Goal: Transaction & Acquisition: Purchase product/service

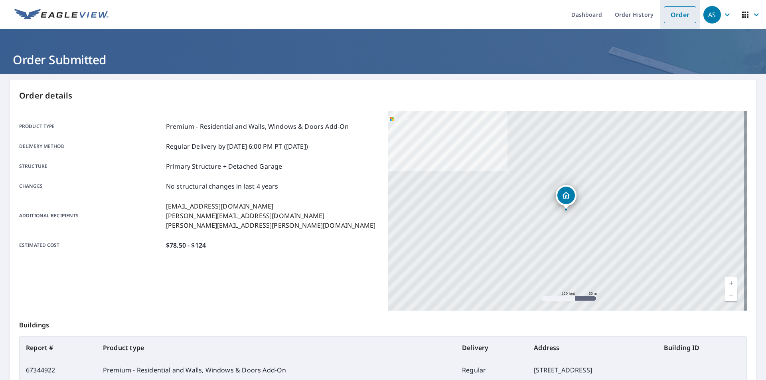
click at [683, 15] on link "Order" at bounding box center [679, 14] width 32 height 17
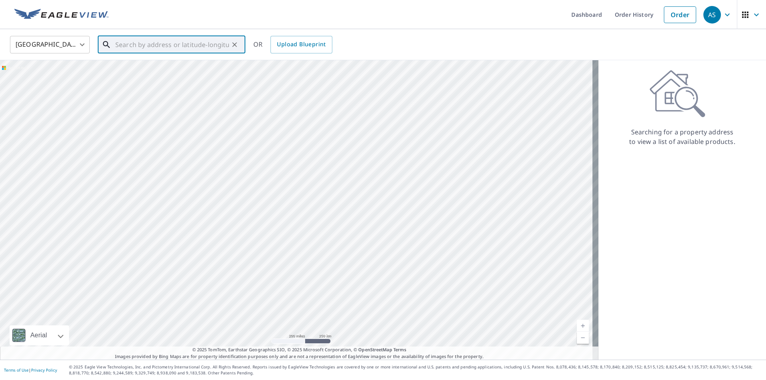
click at [189, 49] on input "text" at bounding box center [172, 44] width 114 height 22
click at [163, 75] on p "[GEOGRAPHIC_DATA]" at bounding box center [176, 77] width 125 height 8
type input "[STREET_ADDRESS][PERSON_NAME][PERSON_NAME]"
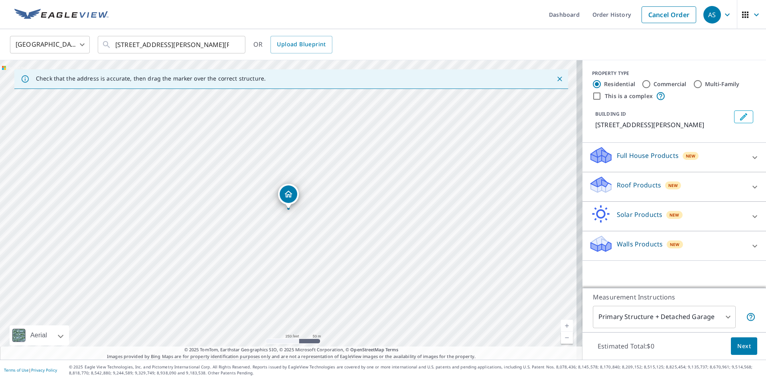
click at [755, 183] on div at bounding box center [754, 186] width 19 height 19
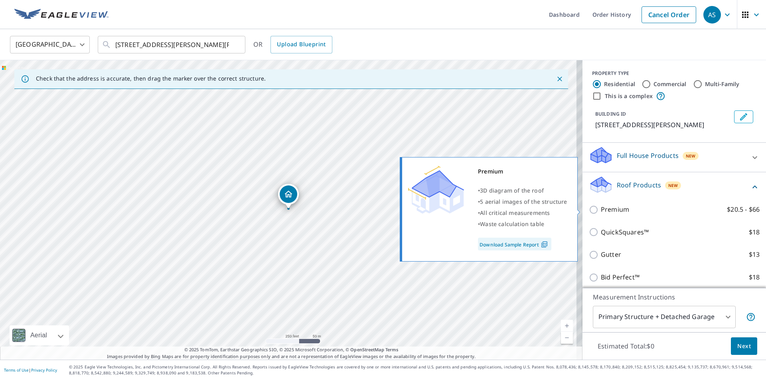
click at [590, 205] on input "Premium $20.5 - $66" at bounding box center [595, 210] width 12 height 10
checkbox input "true"
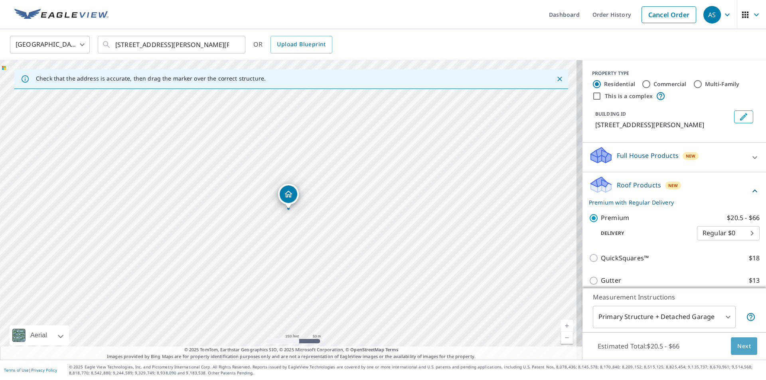
click at [737, 346] on span "Next" at bounding box center [744, 346] width 14 height 10
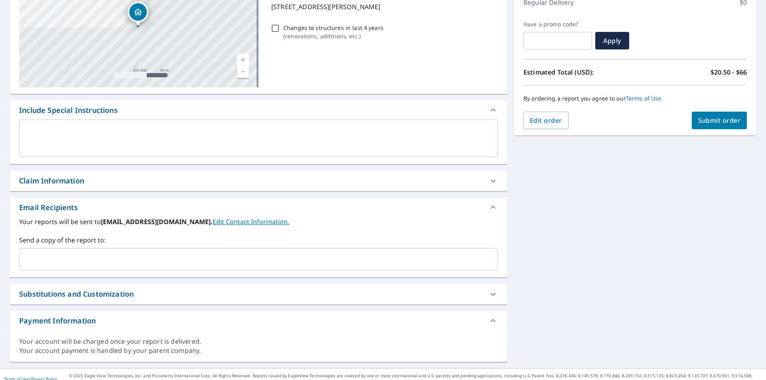
scroll to position [128, 0]
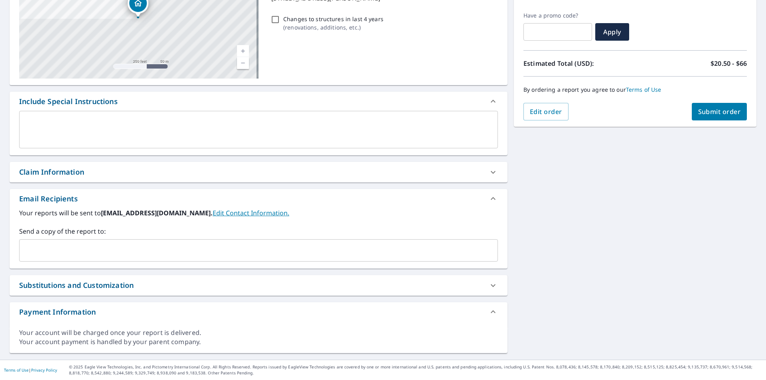
click at [72, 249] on input "text" at bounding box center [252, 250] width 459 height 15
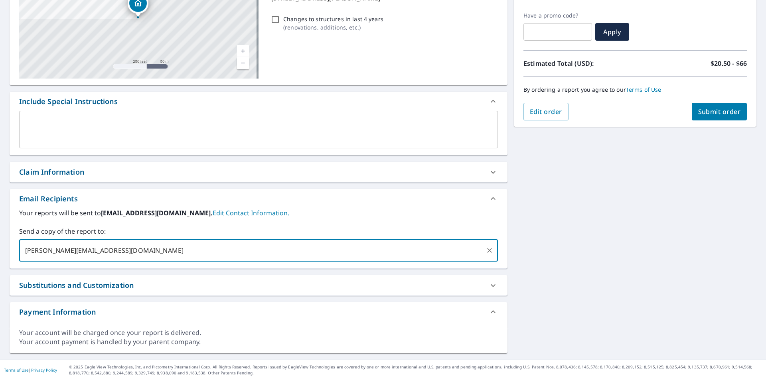
type input "[PERSON_NAME][EMAIL_ADDRESS][DOMAIN_NAME]"
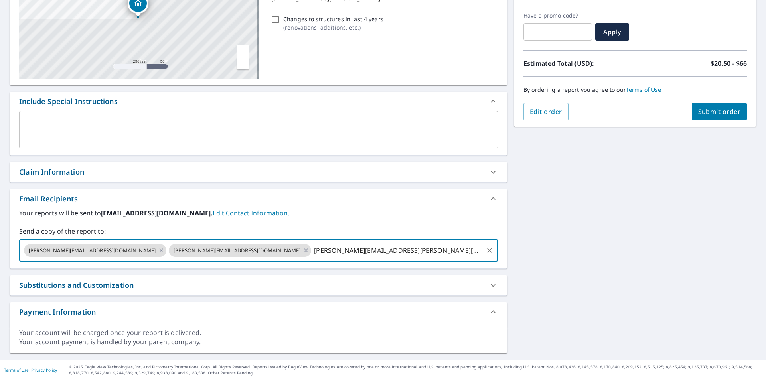
type input "[PERSON_NAME][EMAIL_ADDRESS][PERSON_NAME][DOMAIN_NAME]"
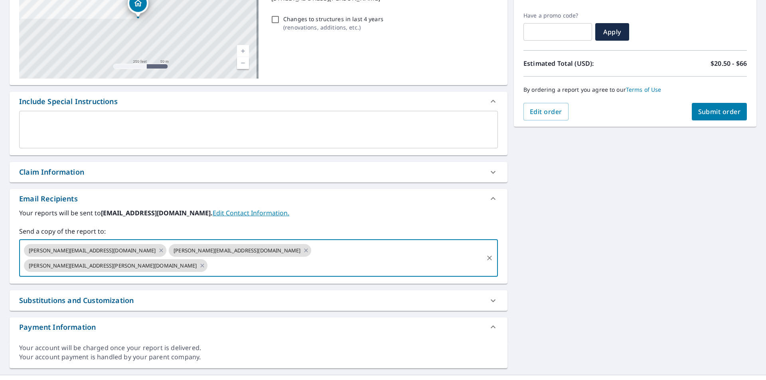
click at [639, 247] on div "[STREET_ADDRESS][PERSON_NAME] Aerial Road A standard road map Aerial A detailed…" at bounding box center [383, 160] width 766 height 429
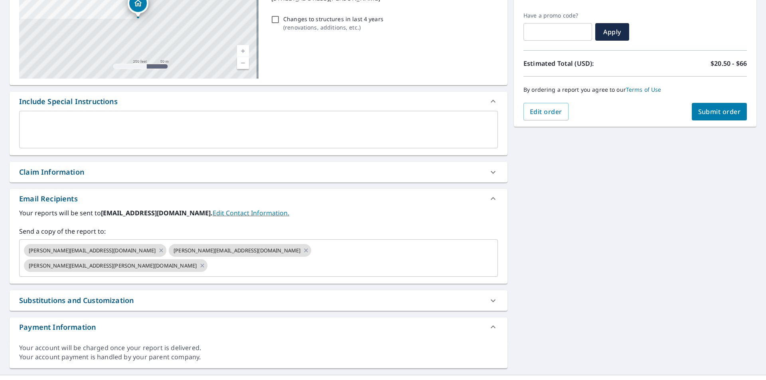
click at [710, 112] on span "Submit order" at bounding box center [719, 111] width 43 height 9
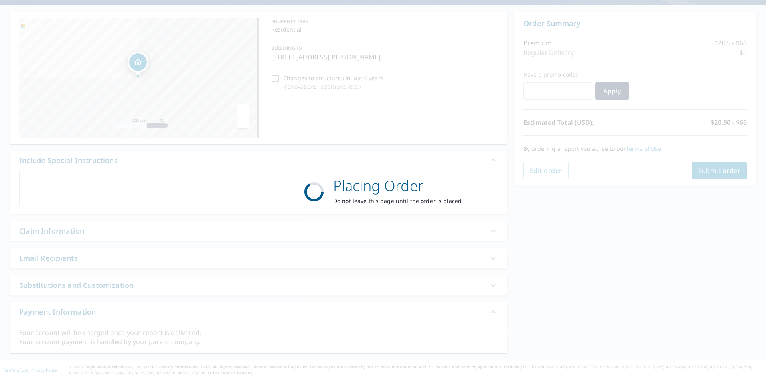
scroll to position [69, 0]
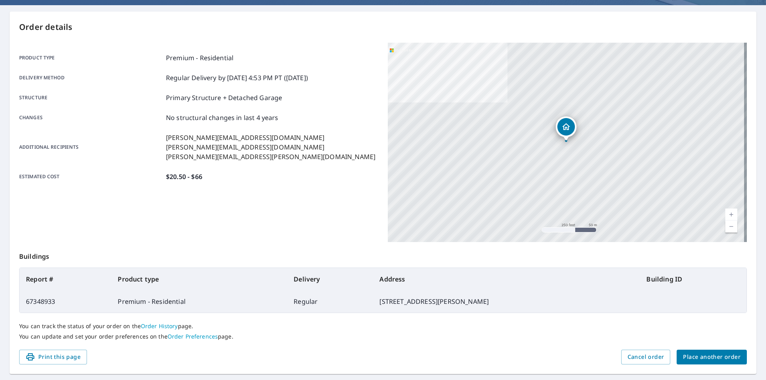
click at [286, 151] on div "Additional recipients [PERSON_NAME][EMAIL_ADDRESS][DOMAIN_NAME] [PERSON_NAME][E…" at bounding box center [198, 147] width 359 height 29
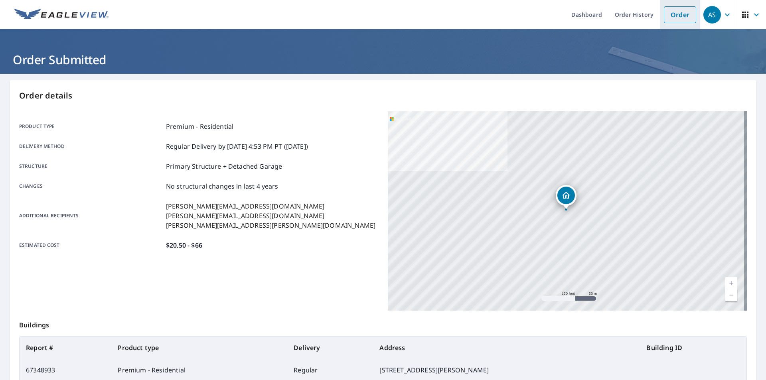
click at [683, 22] on link "Order" at bounding box center [679, 14] width 32 height 17
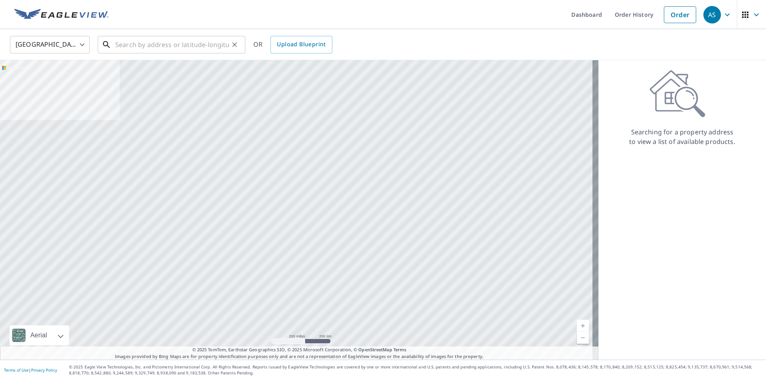
click at [177, 50] on input "text" at bounding box center [172, 44] width 114 height 22
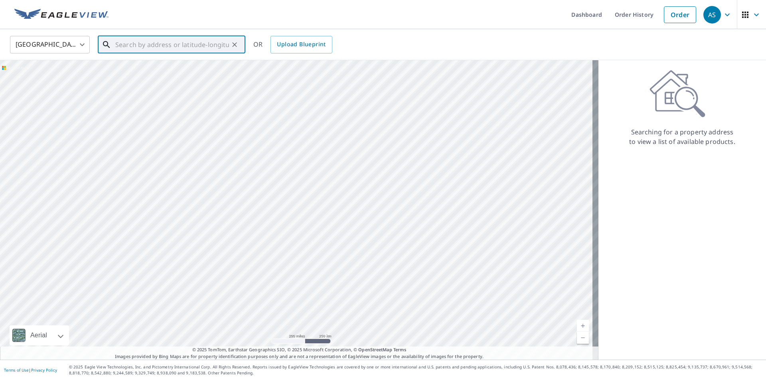
click at [179, 46] on input "text" at bounding box center [172, 44] width 114 height 22
click at [129, 70] on span "[STREET_ADDRESS][PERSON_NAME]" at bounding box center [176, 68] width 125 height 10
type input "[STREET_ADDRESS][PERSON_NAME]"
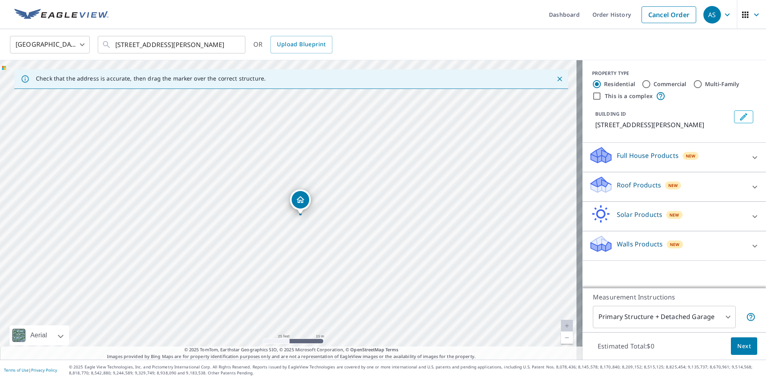
drag, startPoint x: 291, startPoint y: 246, endPoint x: 303, endPoint y: 244, distance: 12.2
click at [302, 250] on div "[STREET_ADDRESS][PERSON_NAME]" at bounding box center [291, 209] width 582 height 299
drag, startPoint x: 281, startPoint y: 222, endPoint x: 290, endPoint y: 228, distance: 10.7
click at [290, 228] on div "[STREET_ADDRESS][PERSON_NAME]" at bounding box center [291, 209] width 582 height 299
drag, startPoint x: 312, startPoint y: 236, endPoint x: 306, endPoint y: 229, distance: 9.3
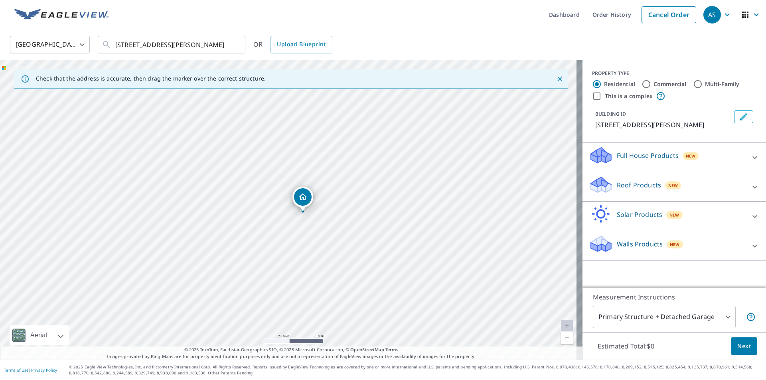
click at [306, 229] on div "[STREET_ADDRESS][PERSON_NAME]" at bounding box center [291, 209] width 582 height 299
drag, startPoint x: 303, startPoint y: 238, endPoint x: 308, endPoint y: 217, distance: 22.5
click at [308, 217] on div "[STREET_ADDRESS][PERSON_NAME]" at bounding box center [291, 209] width 582 height 299
drag, startPoint x: 308, startPoint y: 189, endPoint x: 291, endPoint y: 266, distance: 79.2
click at [750, 185] on icon at bounding box center [755, 187] width 10 height 10
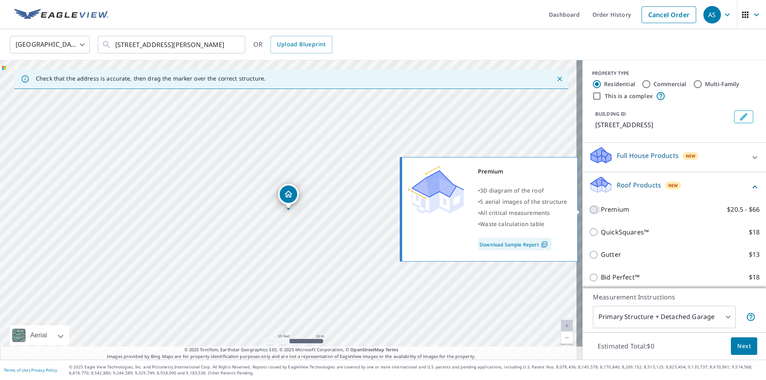
click at [589, 211] on input "Premium $20.5 - $66" at bounding box center [595, 210] width 12 height 10
checkbox input "true"
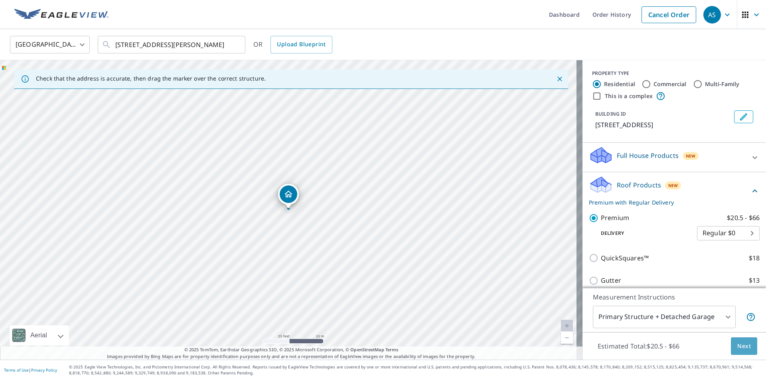
click at [737, 344] on span "Next" at bounding box center [744, 346] width 14 height 10
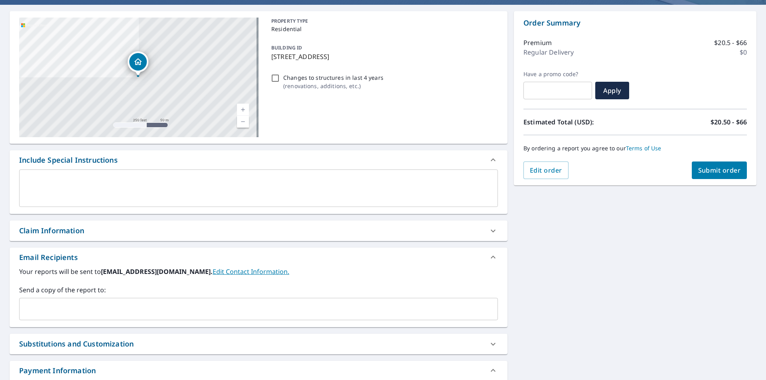
scroll to position [80, 0]
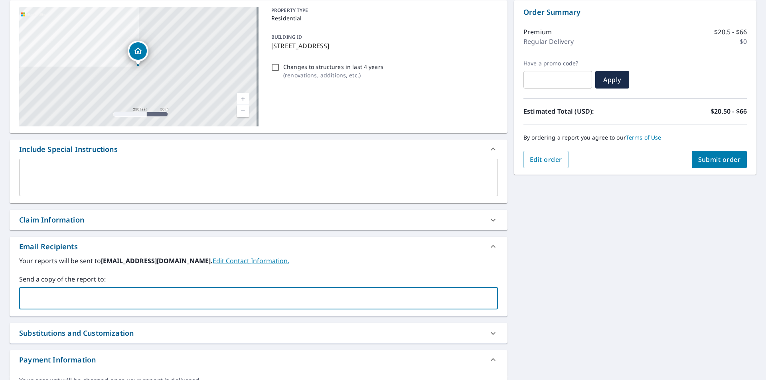
click at [111, 298] on input "text" at bounding box center [252, 298] width 459 height 15
type input "[PERSON_NAME][EMAIL_ADDRESS][DOMAIN_NAME]"
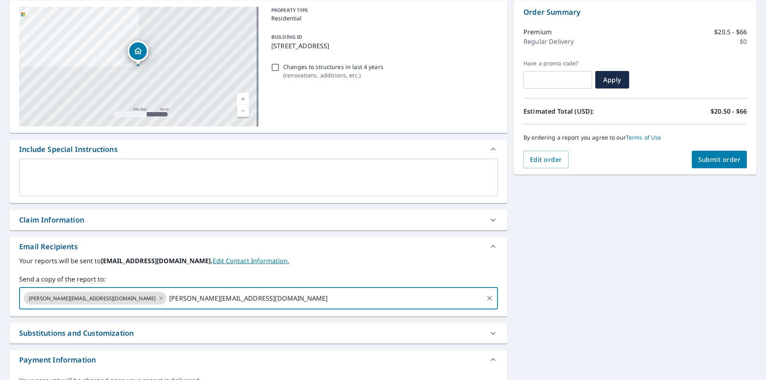
type input "[PERSON_NAME][EMAIL_ADDRESS][DOMAIN_NAME]"
type input "[PERSON_NAME][EMAIL_ADDRESS][PERSON_NAME][DOMAIN_NAME]"
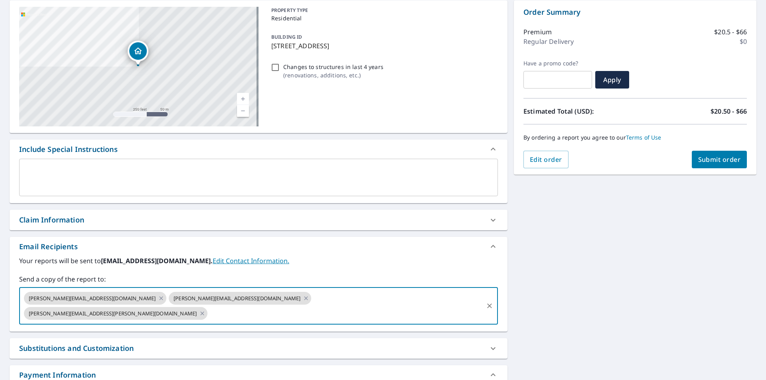
click at [635, 190] on div "[STREET_ADDRESS] Aerial Road A standard road map Aerial A detailed look from ab…" at bounding box center [383, 208] width 766 height 429
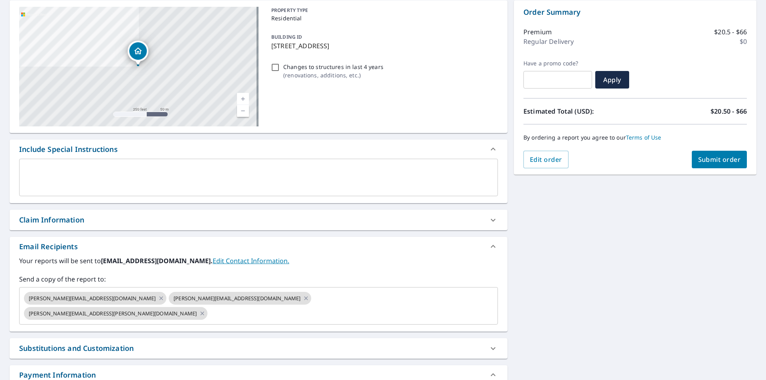
click at [572, 280] on div "[STREET_ADDRESS] Aerial Road A standard road map Aerial A detailed look from ab…" at bounding box center [383, 208] width 766 height 429
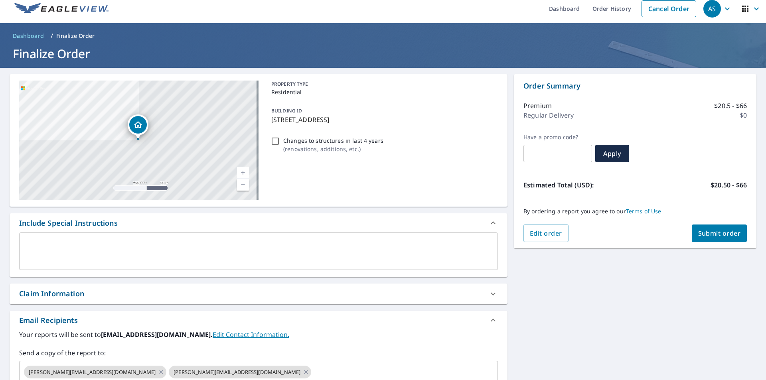
scroll to position [0, 0]
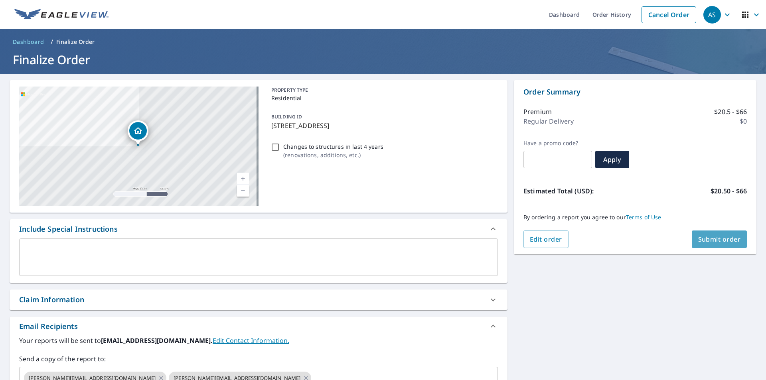
click at [700, 242] on span "Submit order" at bounding box center [719, 239] width 43 height 9
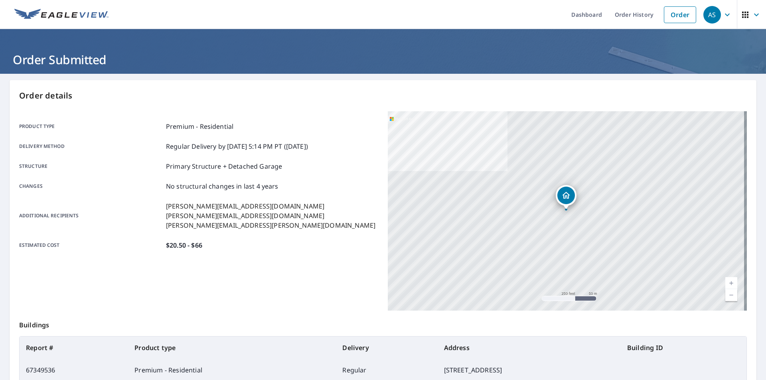
click at [270, 266] on div "Product type Premium - Residential Delivery method Regular Delivery by [DATE] 5…" at bounding box center [198, 210] width 359 height 199
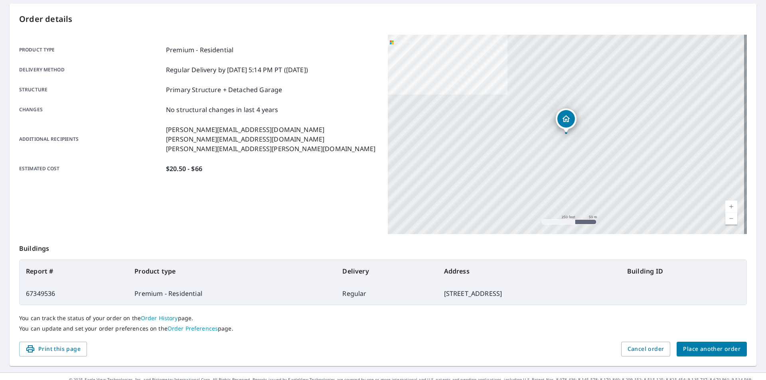
scroll to position [80, 0]
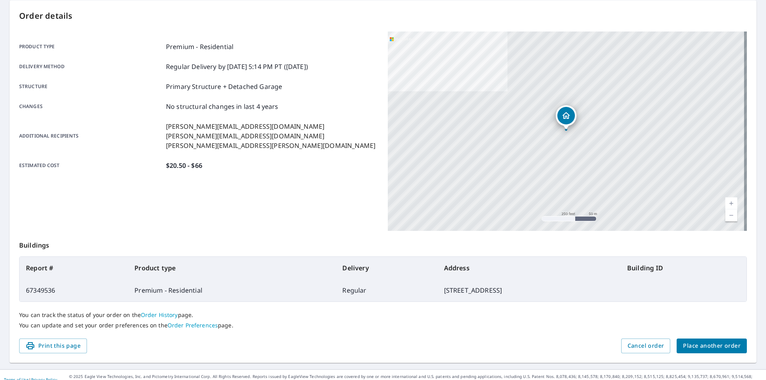
drag, startPoint x: 260, startPoint y: 208, endPoint x: 246, endPoint y: 202, distance: 14.6
click at [260, 209] on div "Product type Premium - Residential Delivery method Regular Delivery by [DATE] 5…" at bounding box center [198, 130] width 359 height 199
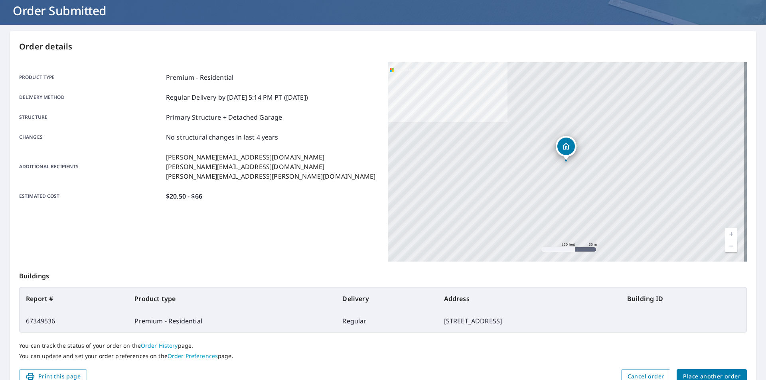
scroll to position [0, 0]
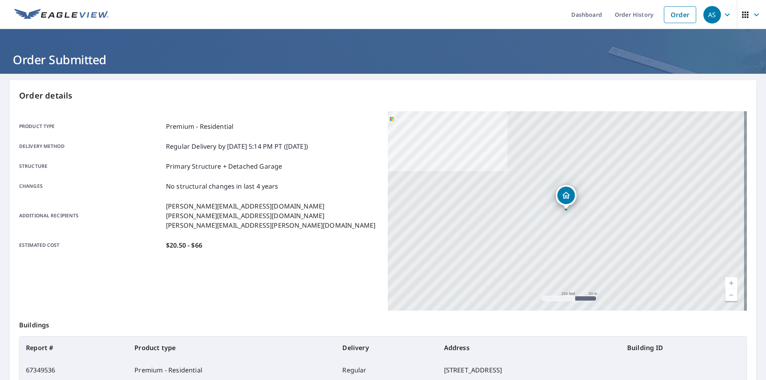
drag, startPoint x: 266, startPoint y: 153, endPoint x: 263, endPoint y: 156, distance: 4.5
click at [266, 153] on div "Product type Premium - Residential Delivery method Regular Delivery by [DATE] 5…" at bounding box center [198, 186] width 359 height 128
